Goal: Find specific page/section: Find specific page/section

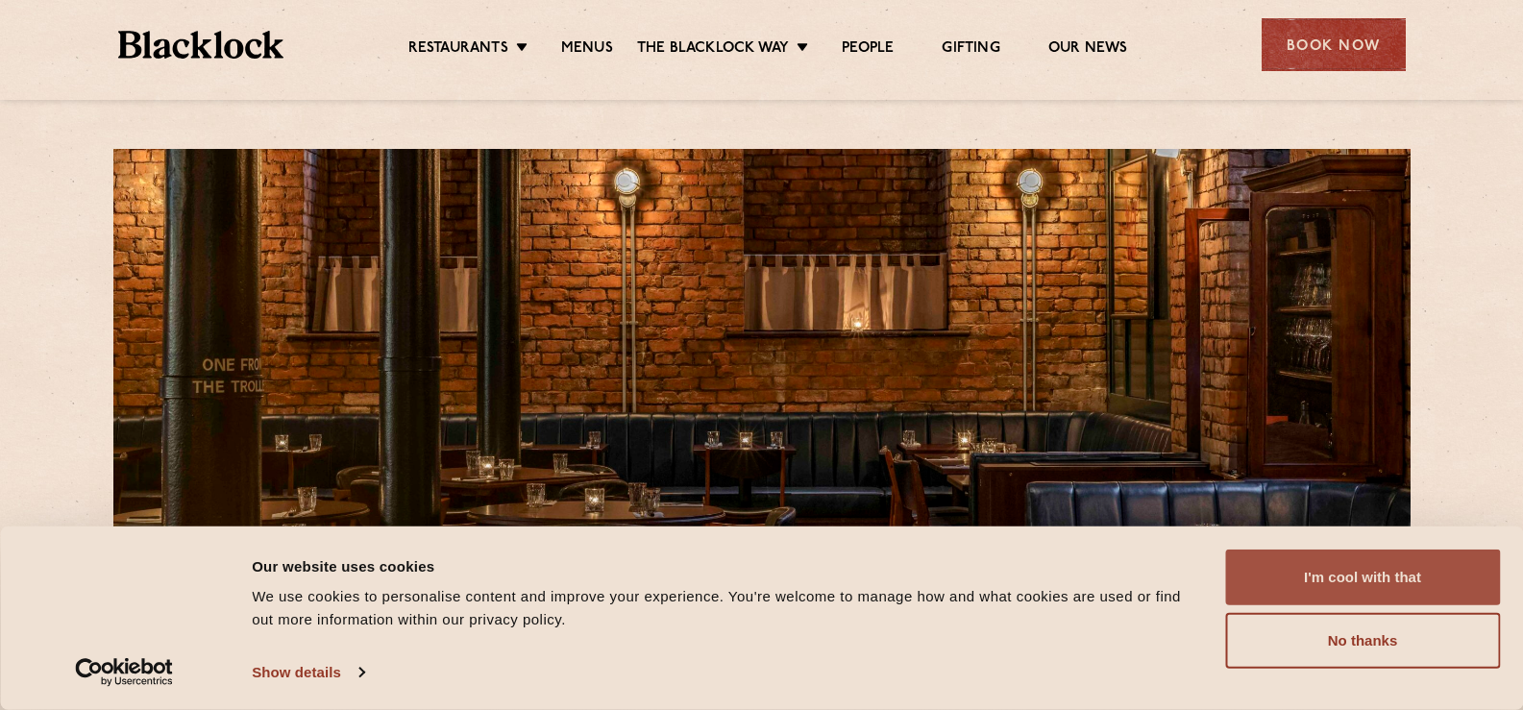
click at [1339, 578] on button "I'm cool with that" at bounding box center [1362, 578] width 275 height 56
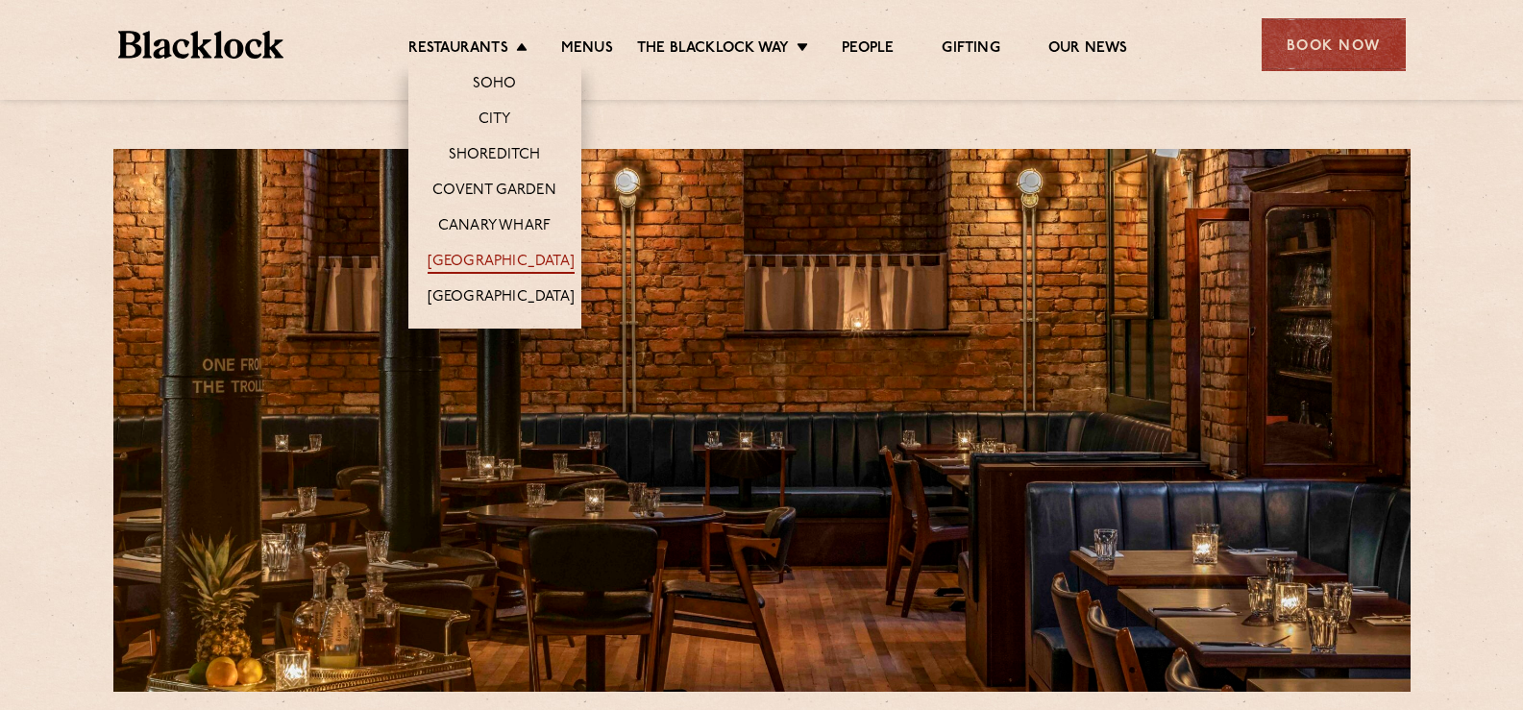
click at [507, 261] on link "[GEOGRAPHIC_DATA]" at bounding box center [501, 263] width 147 height 21
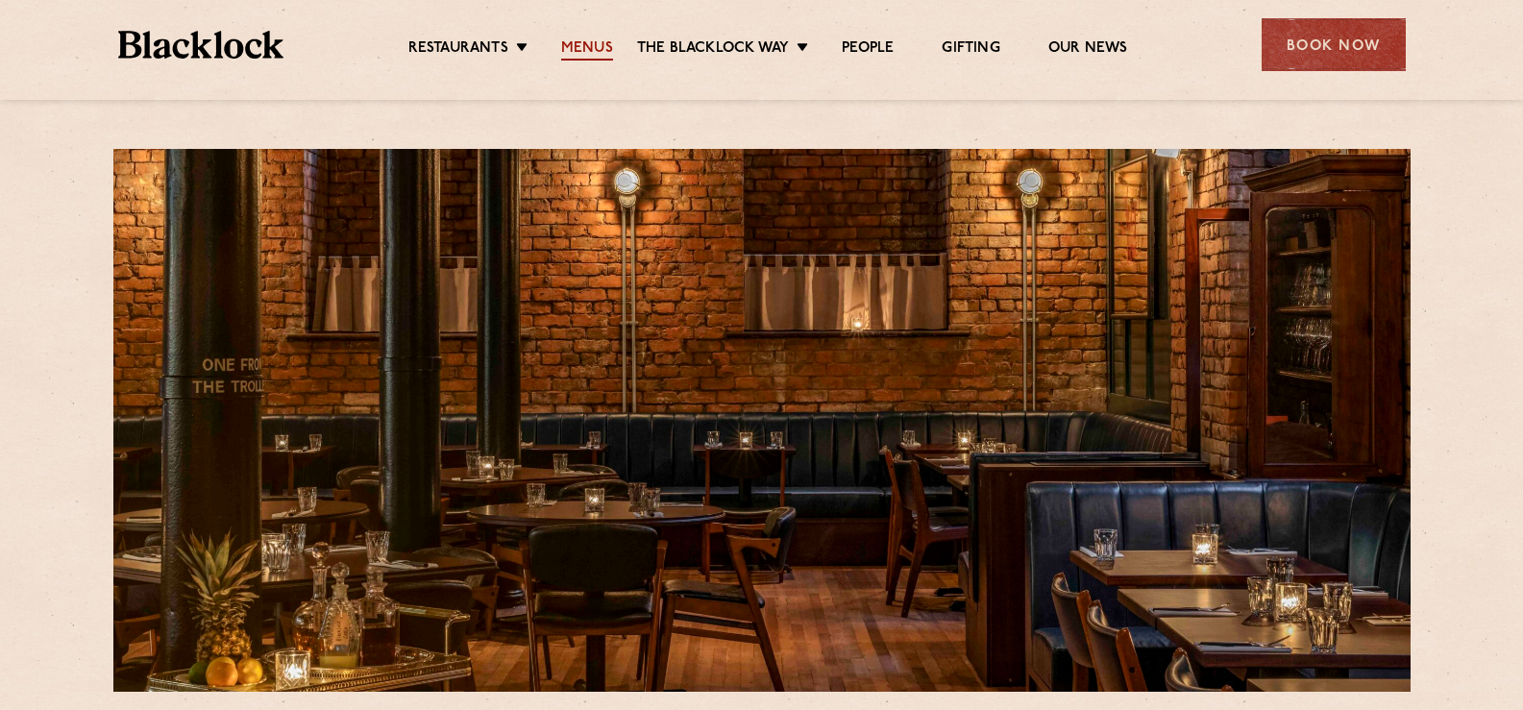
click at [591, 44] on link "Menus" at bounding box center [587, 49] width 52 height 21
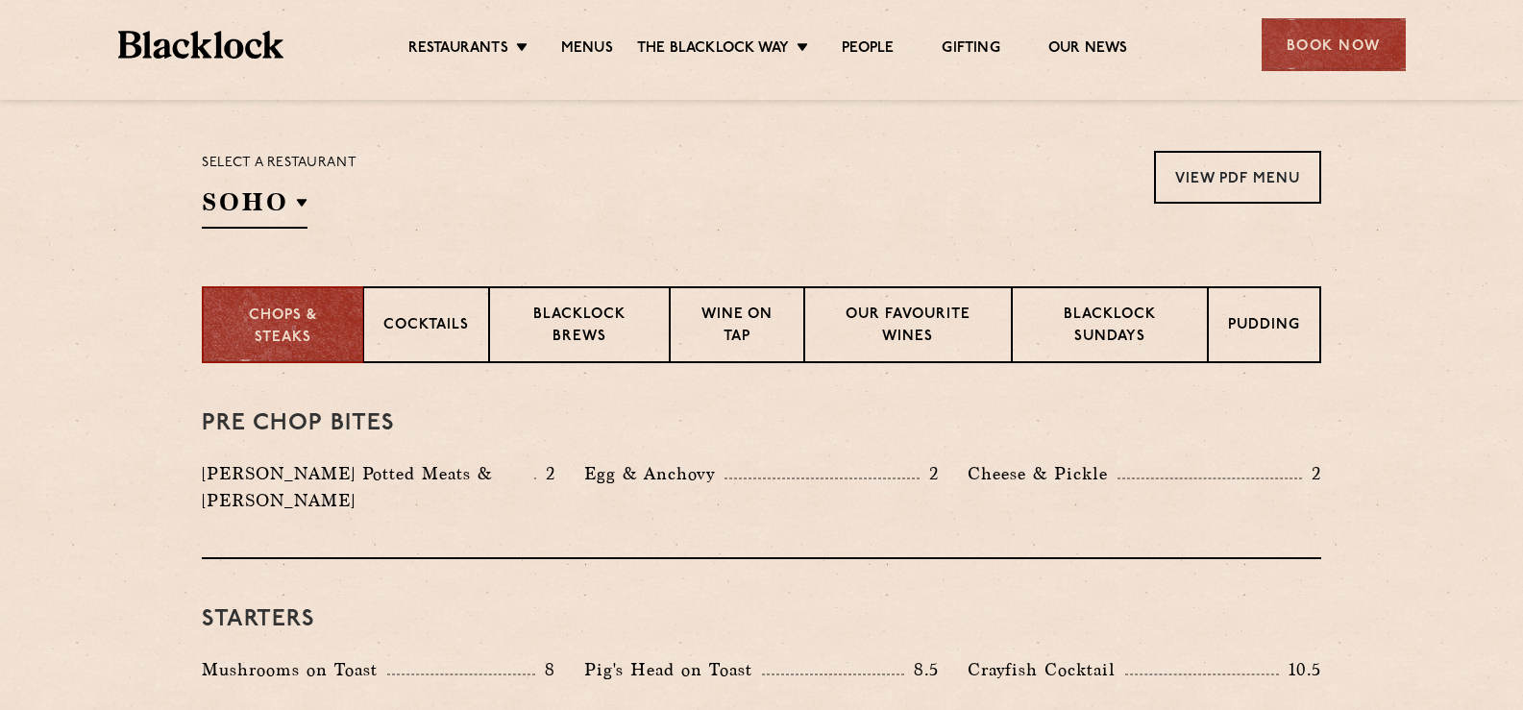
scroll to position [598, 0]
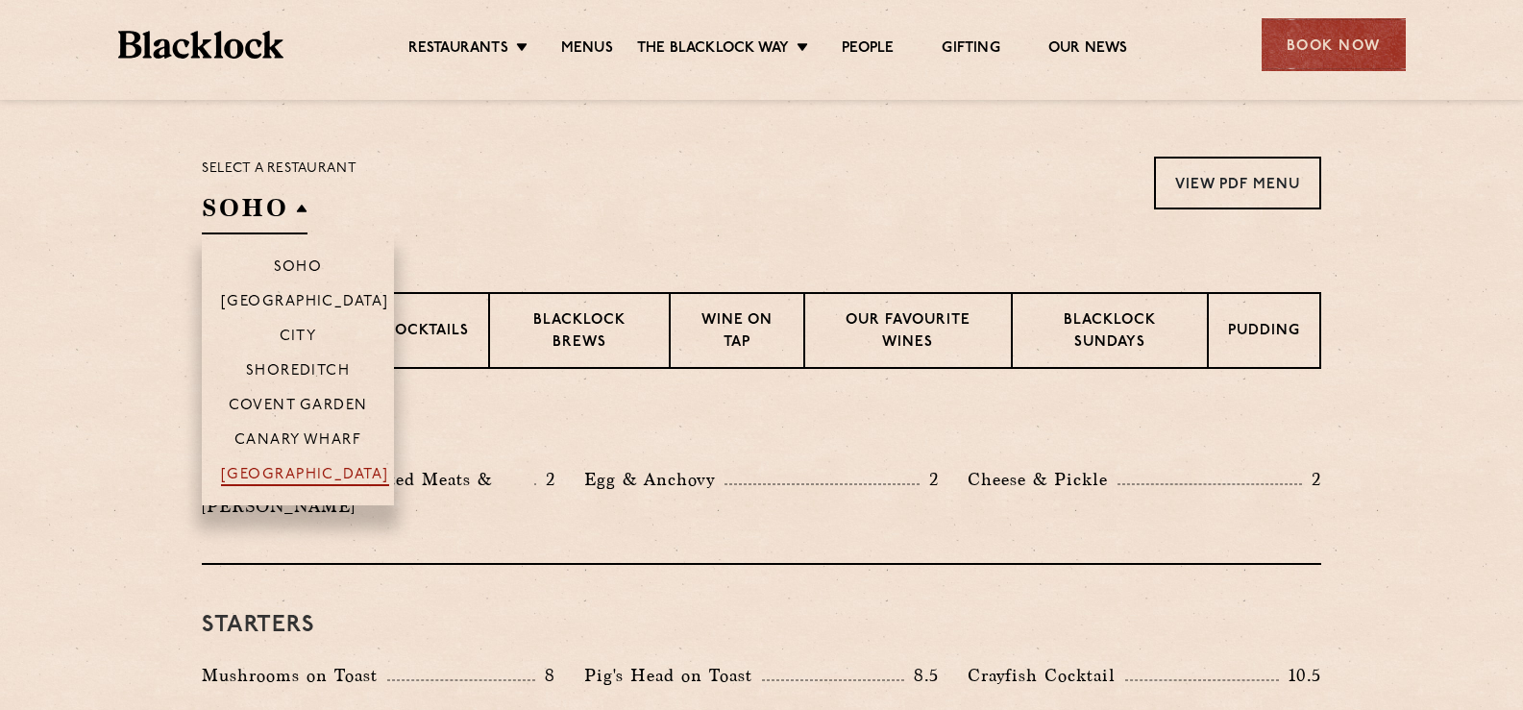
click at [316, 472] on p "[GEOGRAPHIC_DATA]" at bounding box center [305, 476] width 168 height 19
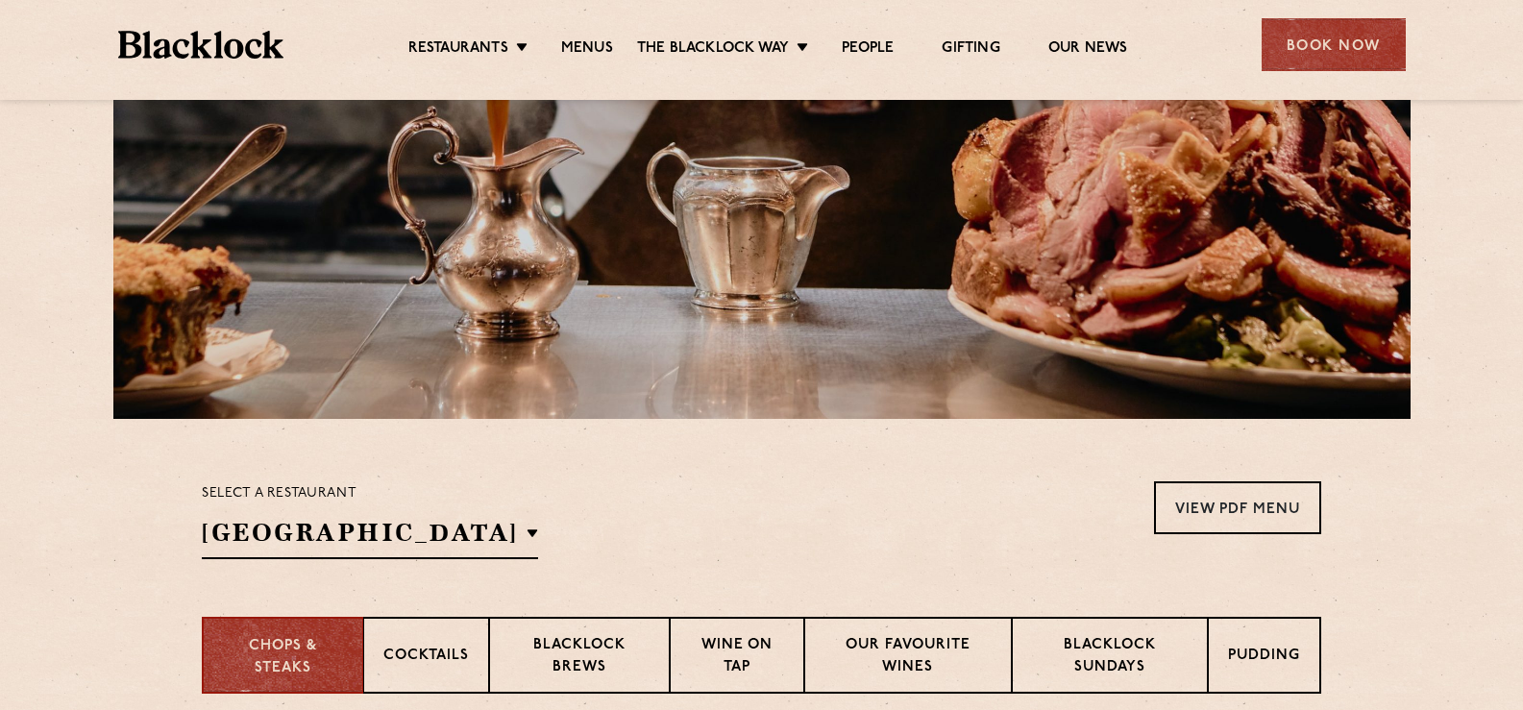
scroll to position [0, 0]
